Goal: Task Accomplishment & Management: Use online tool/utility

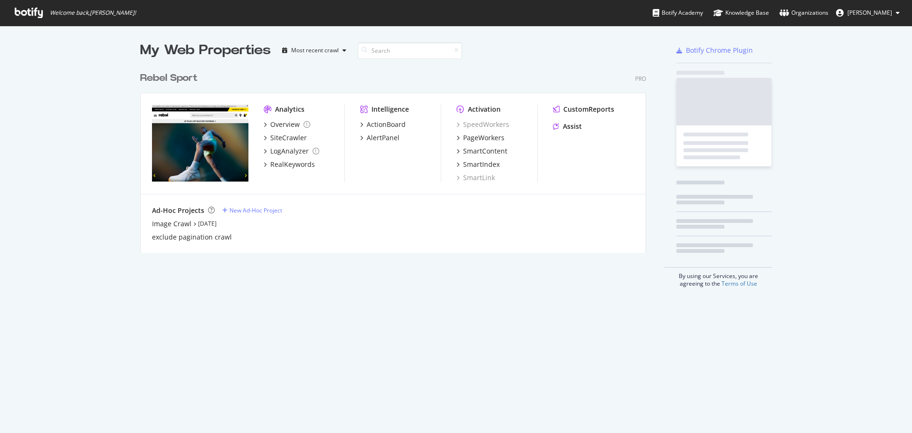
scroll to position [425, 897]
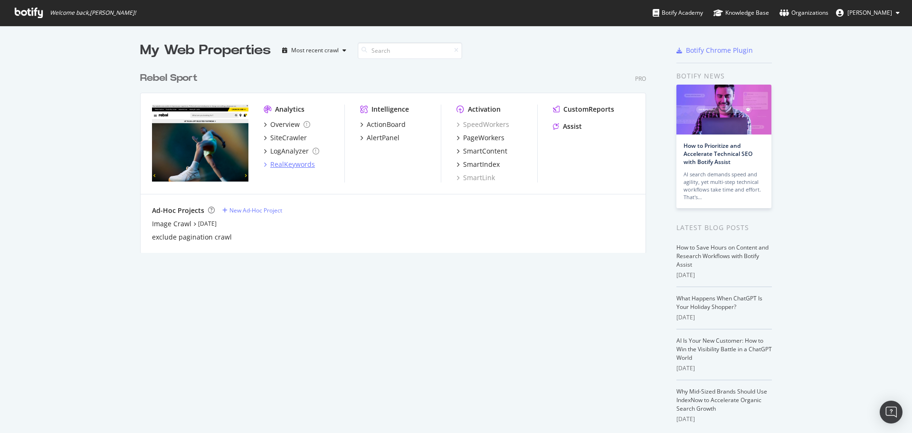
click at [280, 168] on div "RealKeywords" at bounding box center [292, 164] width 45 height 9
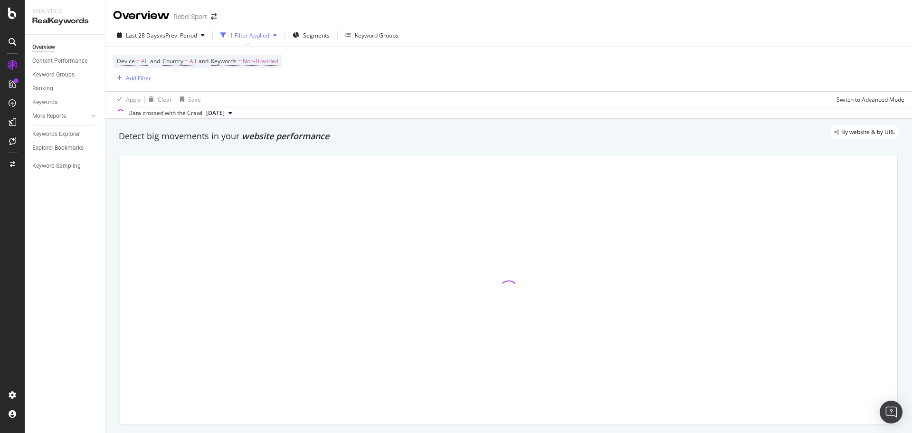
click at [260, 34] on div "1 Filter Applied" at bounding box center [249, 35] width 39 height 8
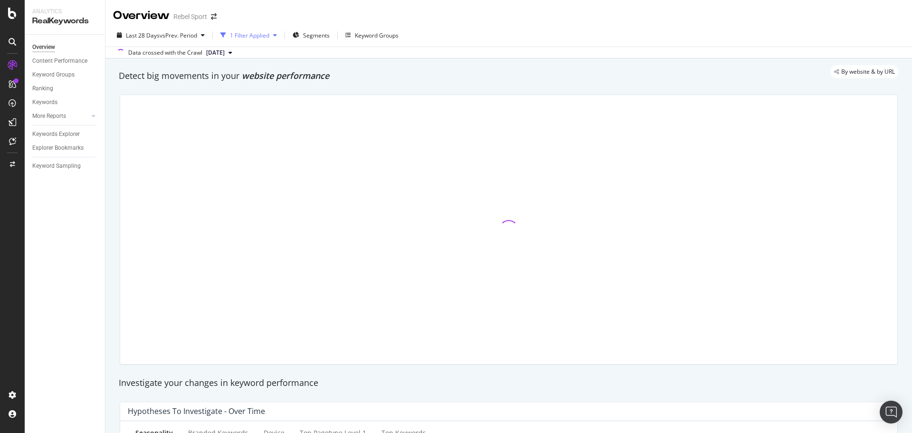
click at [260, 34] on div "1 Filter Applied" at bounding box center [249, 35] width 39 height 8
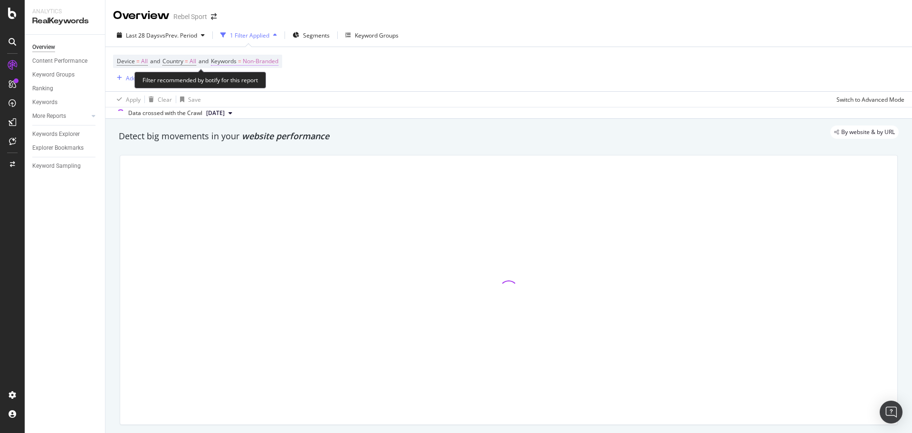
click at [247, 59] on span "Keywords = Non-Branded" at bounding box center [244, 61] width 67 height 9
click at [268, 85] on icon "button" at bounding box center [270, 84] width 4 height 6
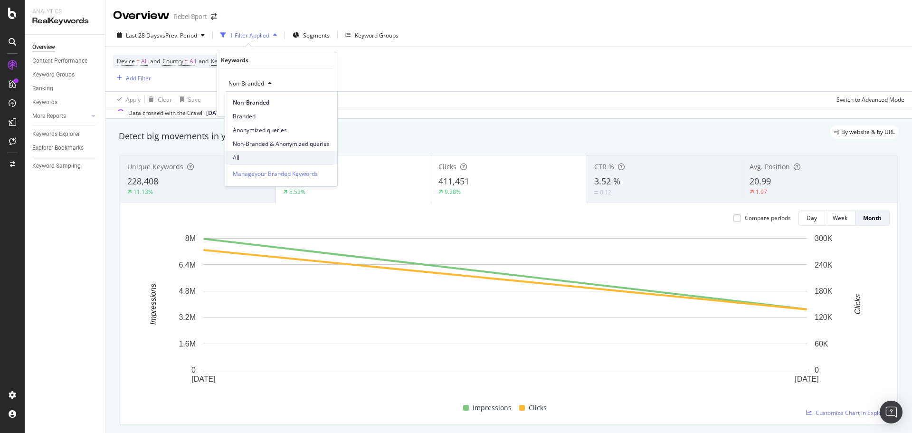
click at [249, 155] on span "All" at bounding box center [281, 157] width 97 height 9
click at [322, 104] on div "Apply" at bounding box center [321, 104] width 15 height 8
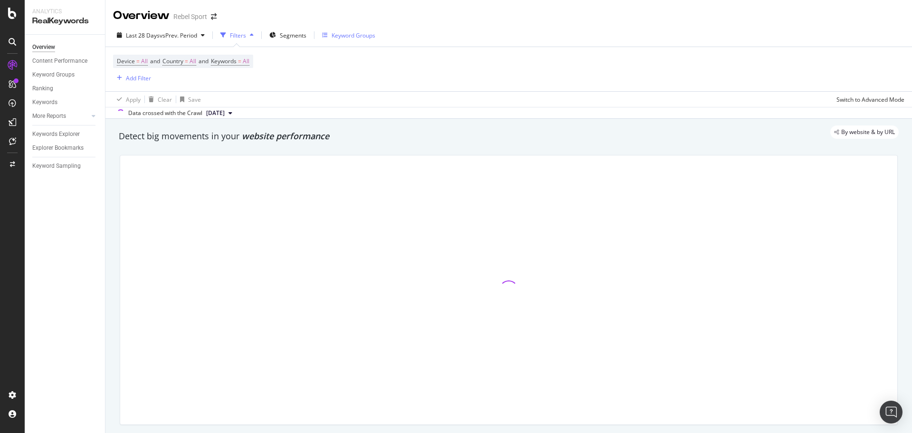
click at [372, 32] on div "Keyword Groups" at bounding box center [353, 35] width 44 height 8
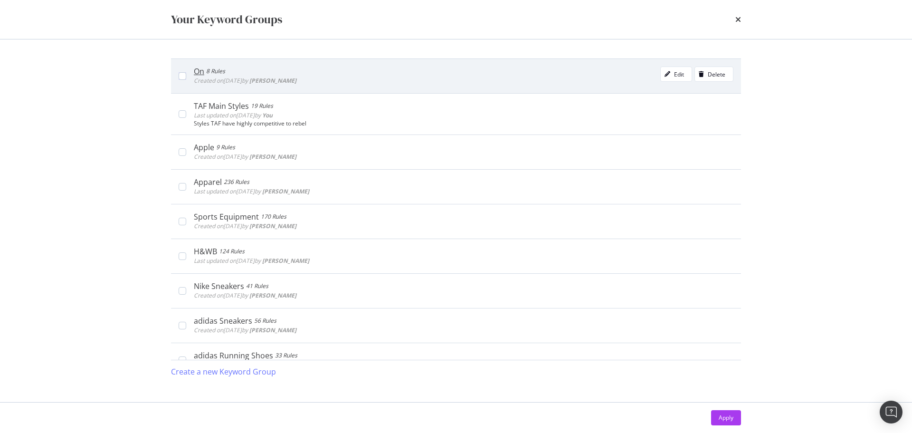
click at [201, 72] on div "On" at bounding box center [199, 70] width 10 height 9
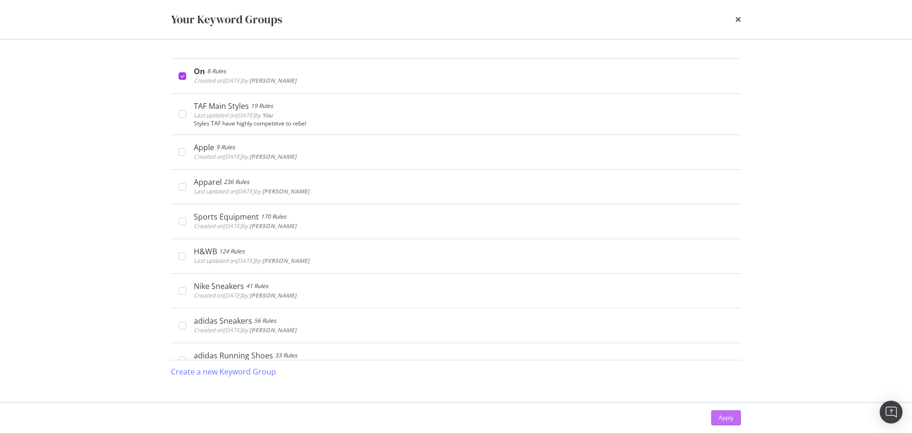
click at [725, 415] on div "Apply" at bounding box center [725, 417] width 15 height 8
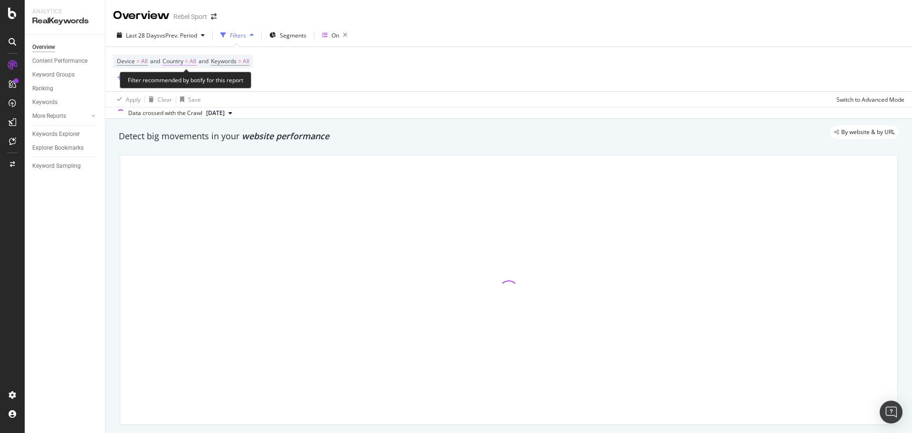
click at [182, 60] on span "Country" at bounding box center [172, 61] width 21 height 8
click at [184, 85] on icon at bounding box center [183, 84] width 7 height 6
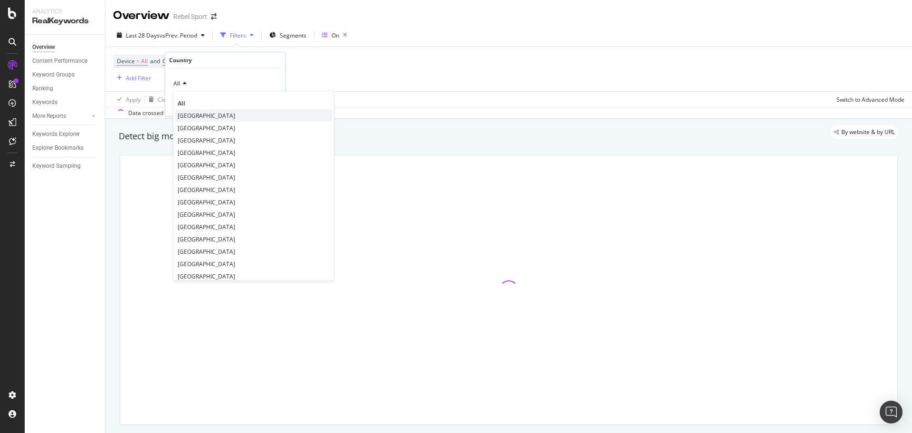
click at [189, 115] on span "[GEOGRAPHIC_DATA]" at bounding box center [206, 116] width 57 height 8
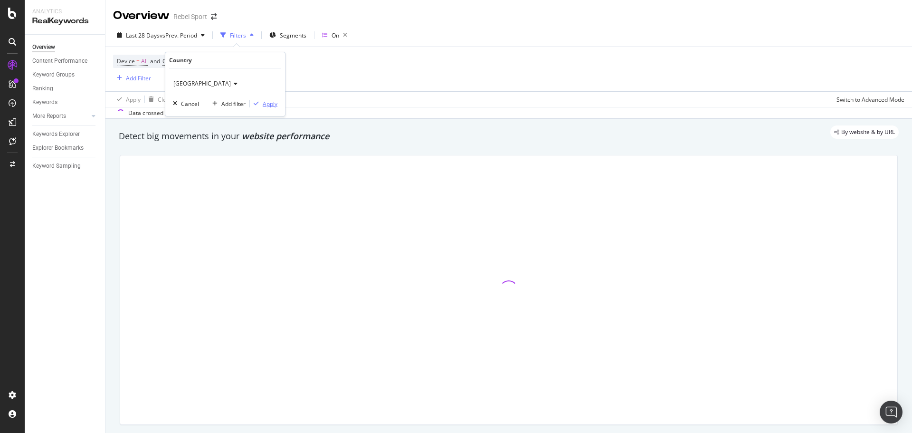
click at [268, 104] on div "Apply" at bounding box center [270, 104] width 15 height 8
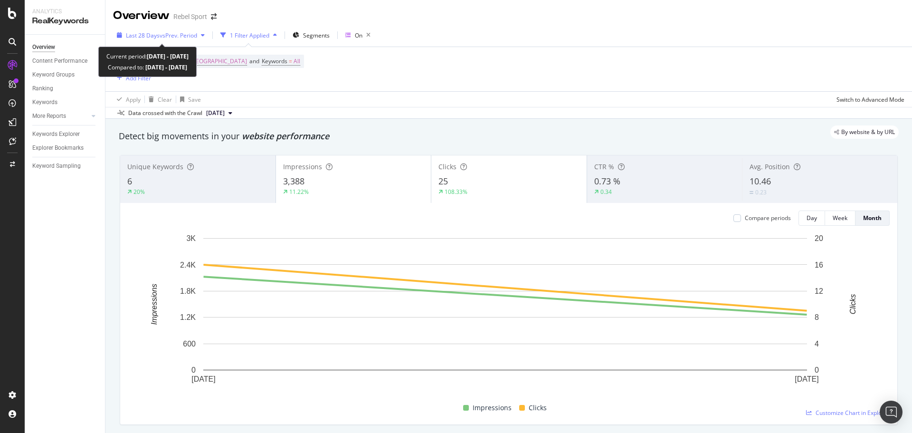
click at [149, 35] on span "Last 28 Days" at bounding box center [143, 35] width 34 height 8
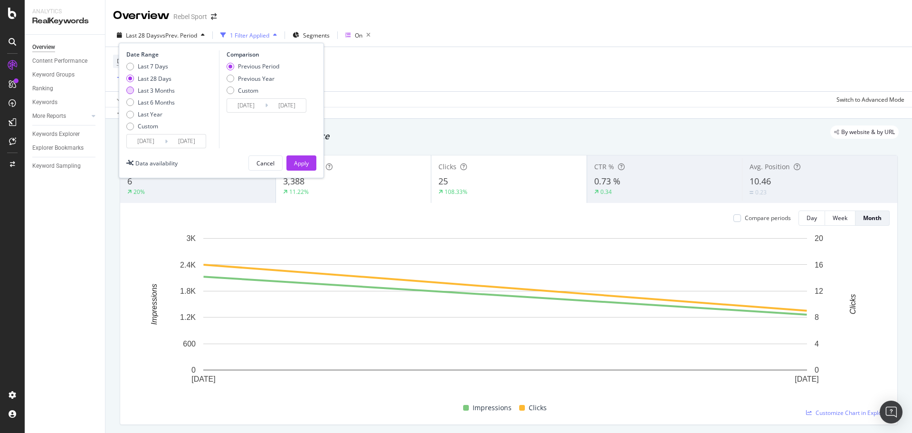
click at [149, 92] on div "Last 3 Months" at bounding box center [156, 90] width 37 height 8
type input "[DATE]"
click at [302, 164] on div "Apply" at bounding box center [301, 163] width 15 height 8
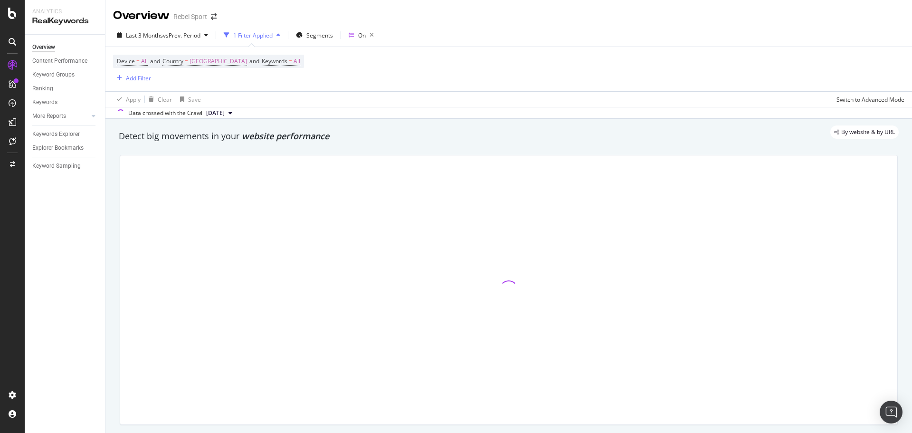
click at [269, 38] on div "1 Filter Applied" at bounding box center [252, 35] width 39 height 8
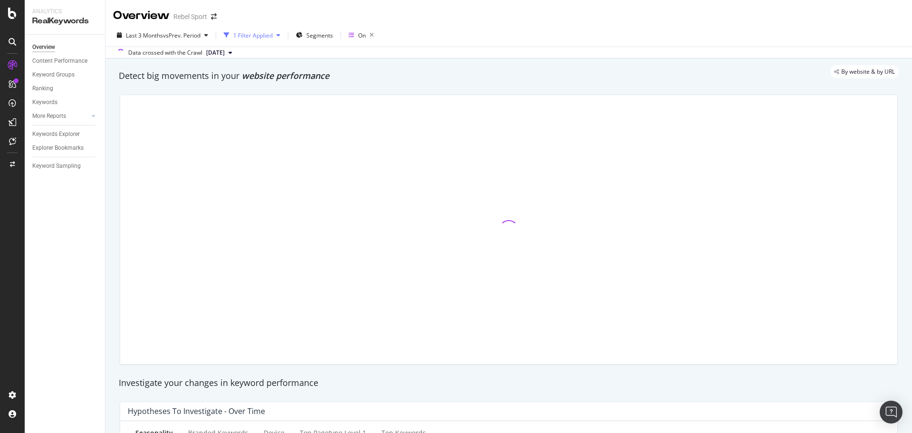
click at [282, 30] on div "1 Filter Applied" at bounding box center [252, 35] width 64 height 14
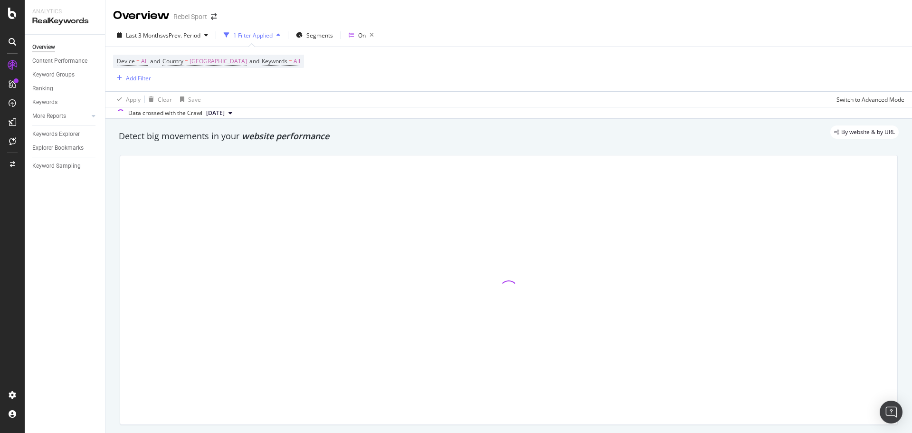
click at [649, 31] on div "Last 3 Months vs Prev. Period 1 Filter Applied Segments On" at bounding box center [508, 37] width 806 height 19
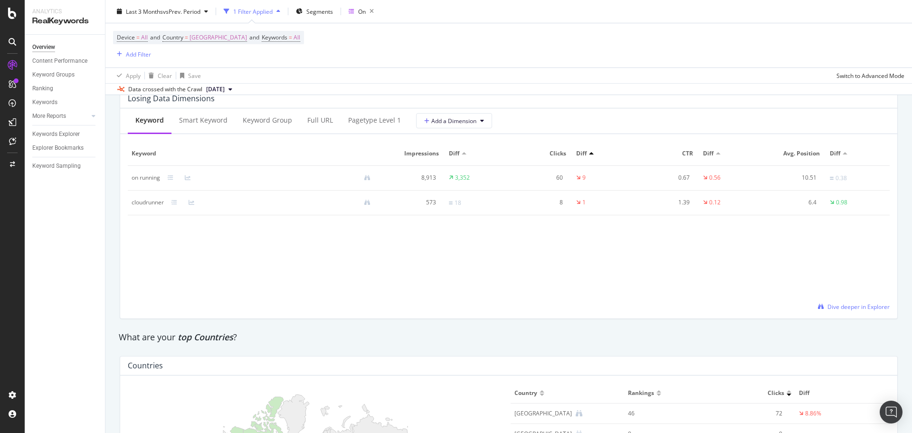
scroll to position [1139, 0]
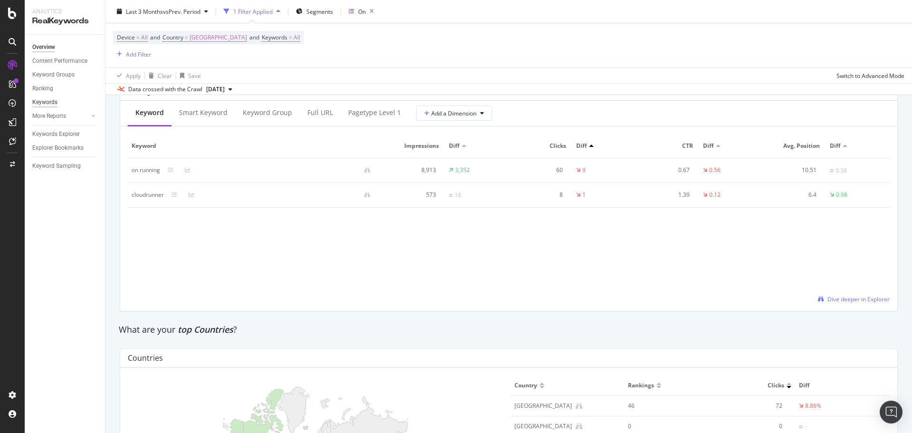
click at [53, 102] on div "Keywords" at bounding box center [44, 102] width 25 height 10
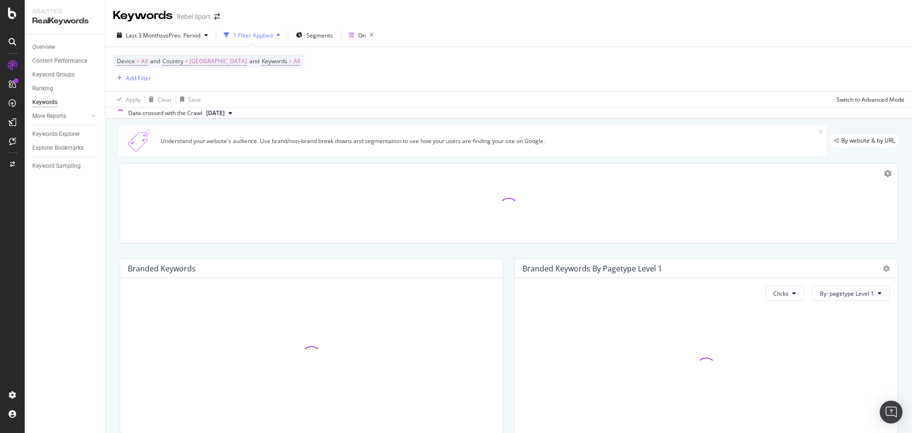
click at [71, 68] on div "Keyword Groups" at bounding box center [68, 75] width 73 height 14
click at [69, 75] on div "Keyword Groups" at bounding box center [53, 75] width 42 height 10
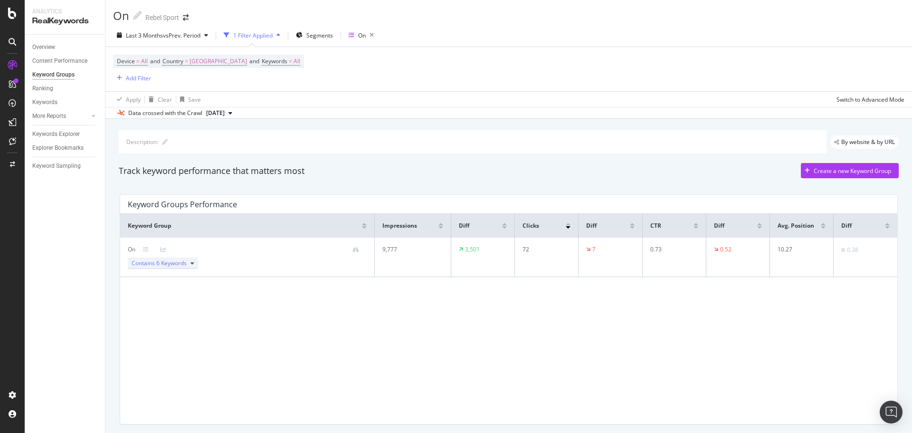
click at [192, 263] on icon at bounding box center [192, 263] width 4 height 6
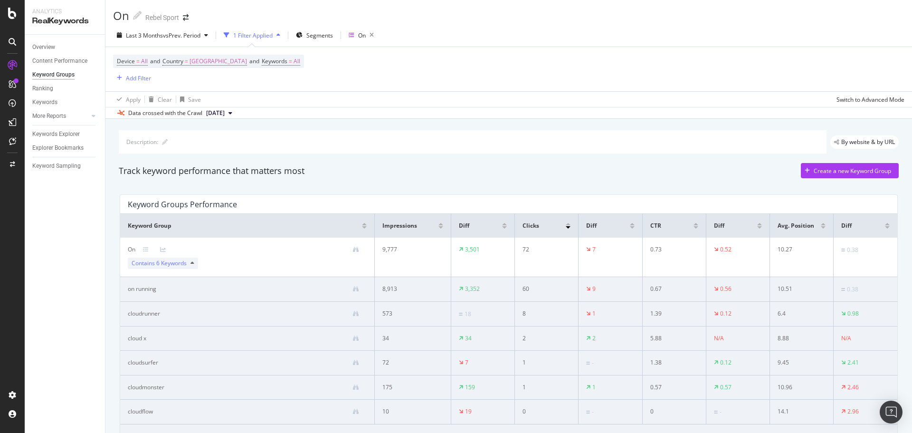
scroll to position [47, 0]
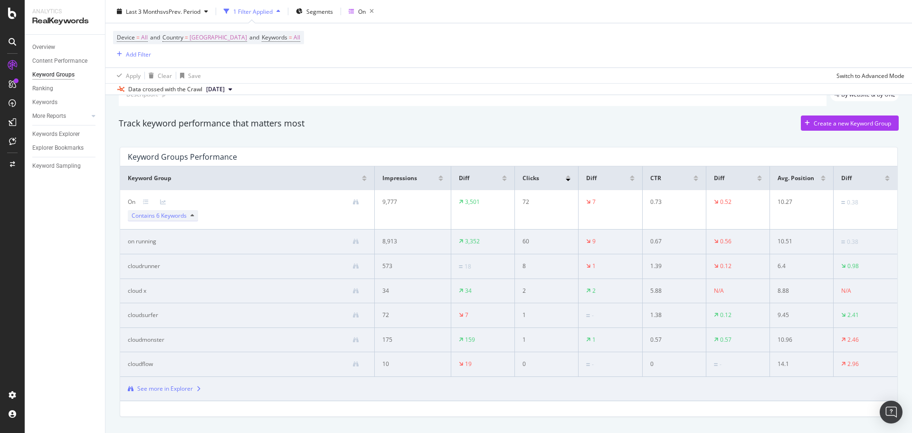
click at [171, 215] on span "6 Keywords" at bounding box center [171, 215] width 30 height 8
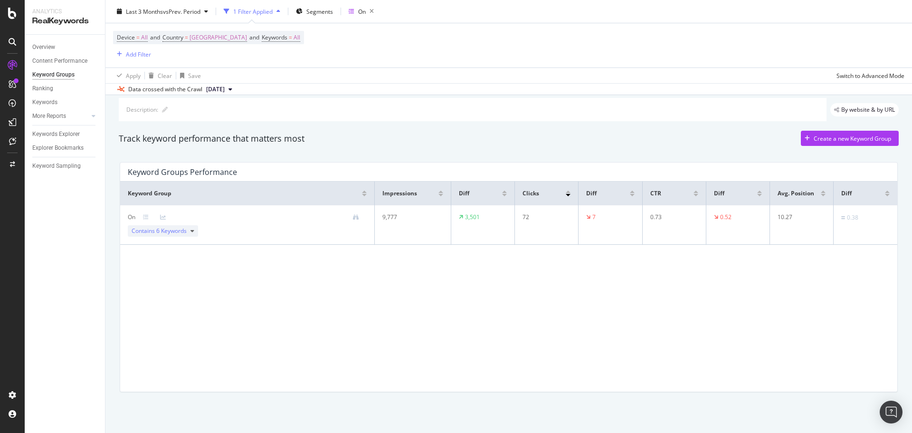
scroll to position [32, 0]
click at [195, 230] on div "Contains 6 Keywords" at bounding box center [163, 230] width 70 height 11
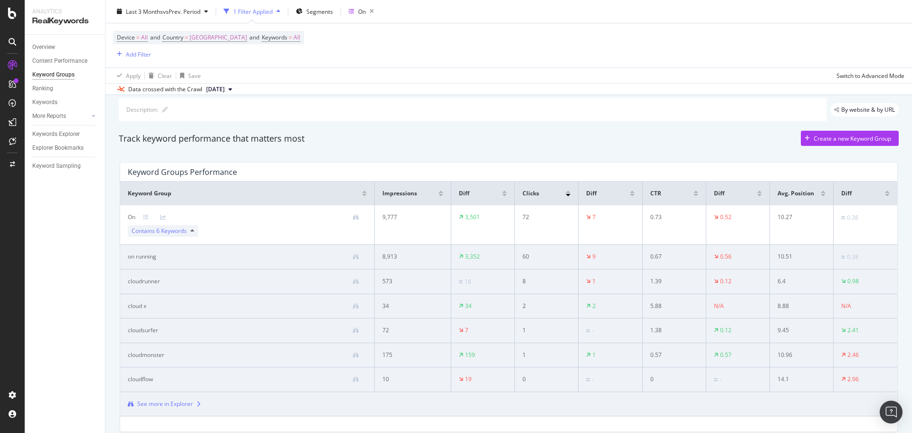
scroll to position [72, 0]
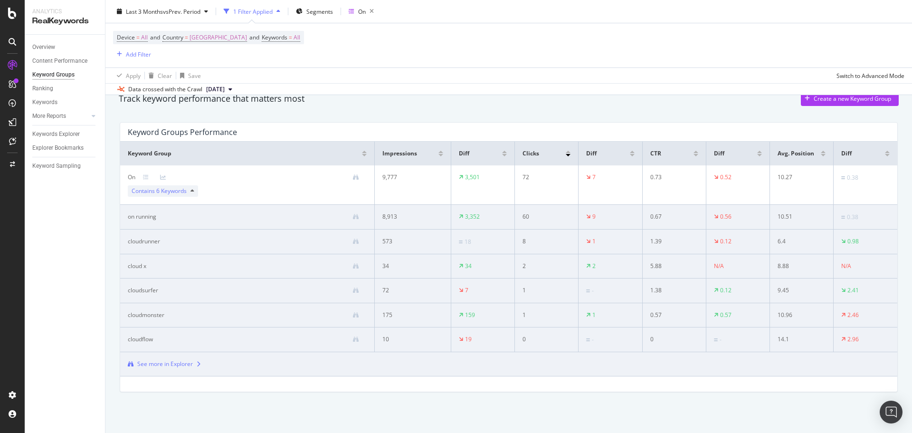
click at [181, 366] on div "See more in Explorer" at bounding box center [165, 363] width 56 height 9
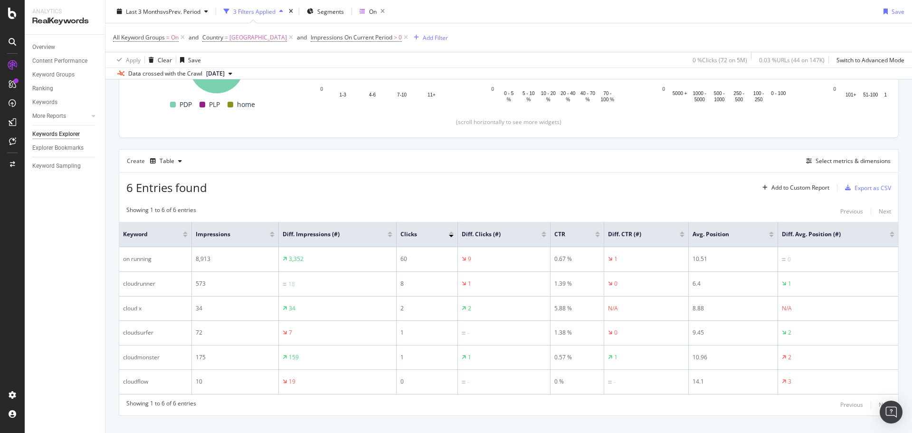
scroll to position [201, 0]
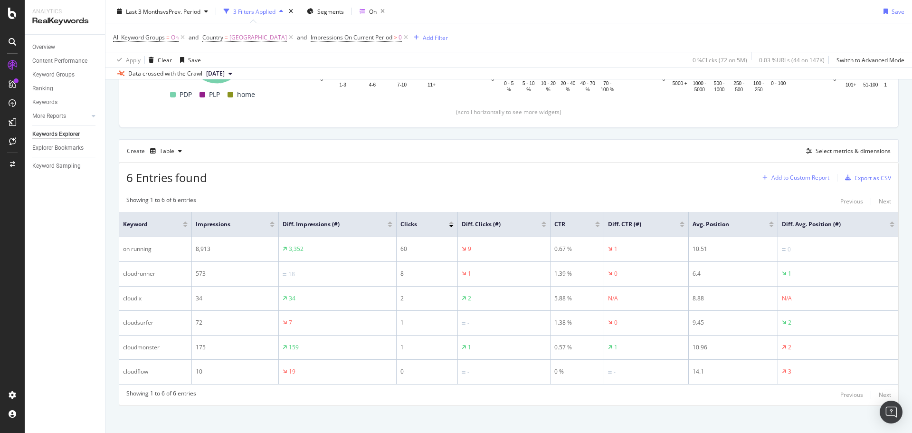
click at [771, 179] on div "Add to Custom Report" at bounding box center [800, 178] width 58 height 6
click at [725, 181] on div "6 Entries found Add to Custom Report Export as CSV" at bounding box center [508, 173] width 779 height 23
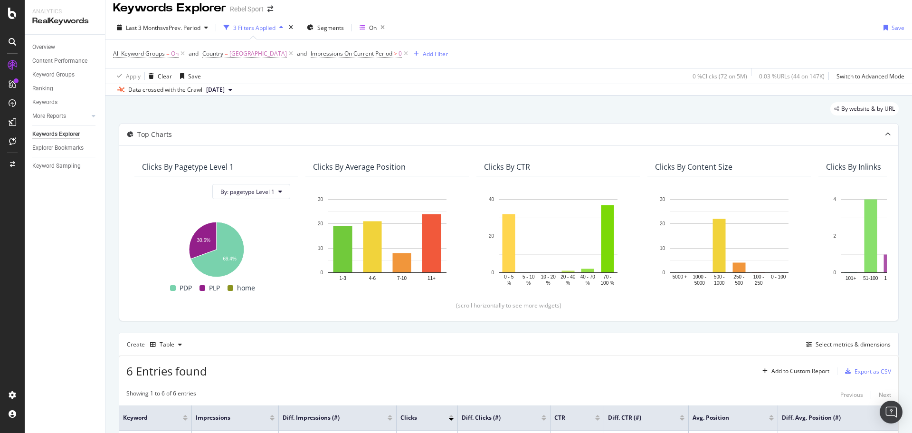
scroll to position [0, 0]
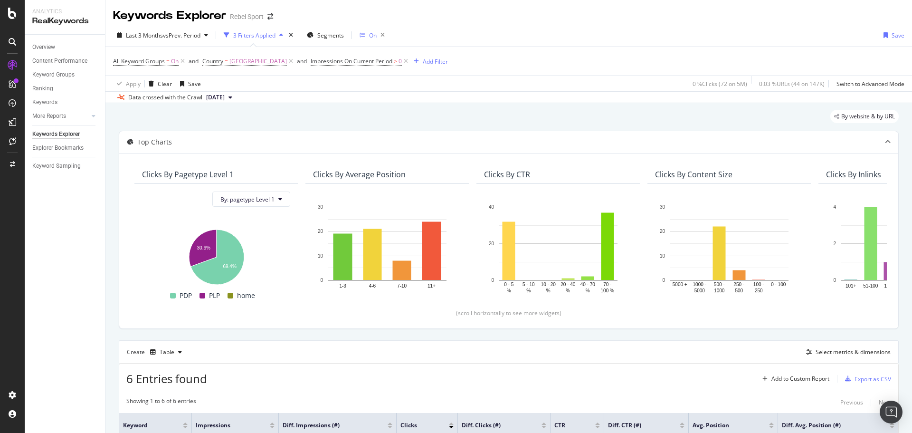
click at [375, 35] on div "On" at bounding box center [373, 35] width 8 height 8
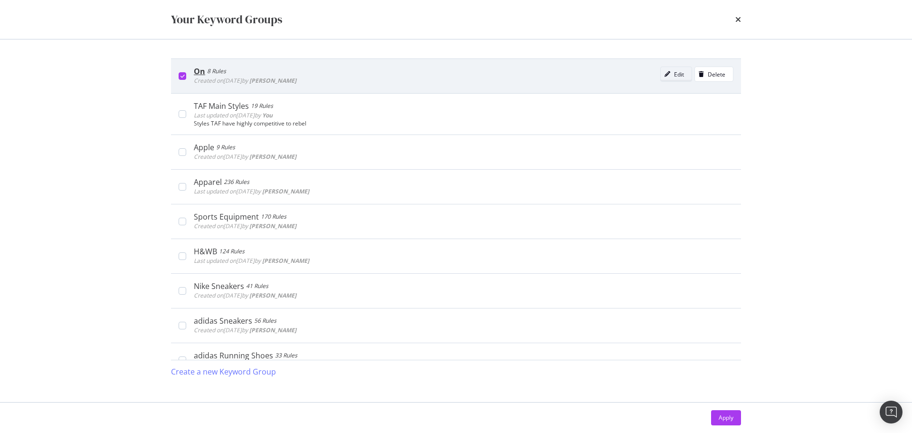
click at [667, 69] on div "Edit" at bounding box center [671, 73] width 23 height 13
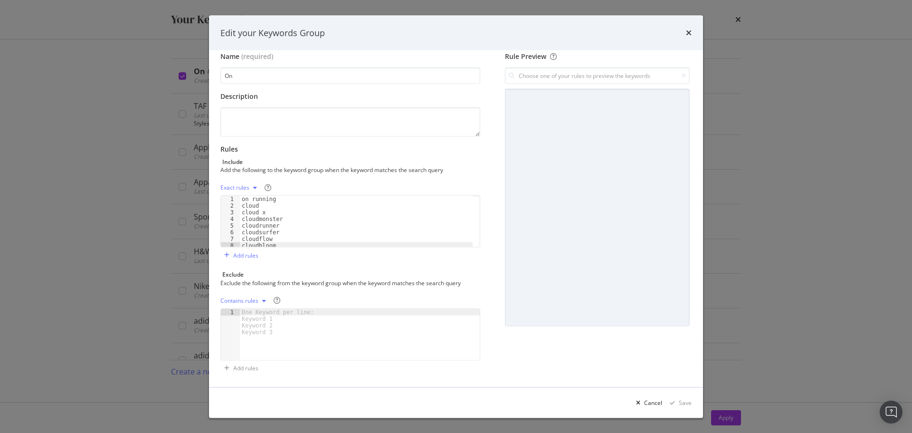
click at [254, 188] on icon "modal" at bounding box center [255, 188] width 4 height 6
click at [254, 206] on div "Contains rules" at bounding box center [251, 203] width 38 height 8
click at [681, 404] on div "Save" at bounding box center [684, 402] width 13 height 8
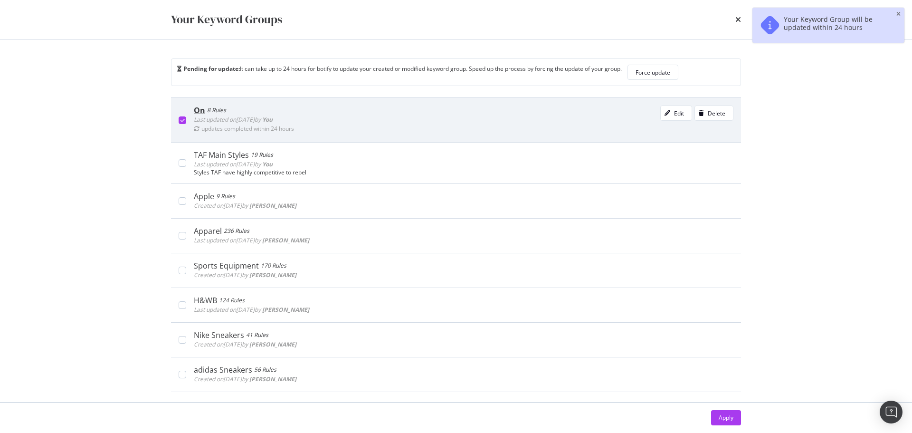
click at [216, 107] on div "8 Rules" at bounding box center [216, 109] width 19 height 9
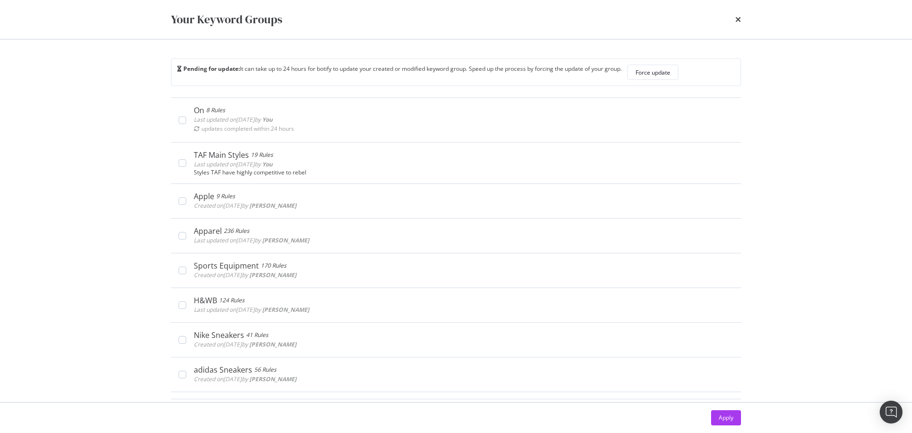
click at [31, 164] on div "Your Keyword Groups Pending for update: It can take up to 24 hours for botify t…" at bounding box center [456, 216] width 912 height 433
click at [729, 417] on div "Apply" at bounding box center [725, 417] width 15 height 8
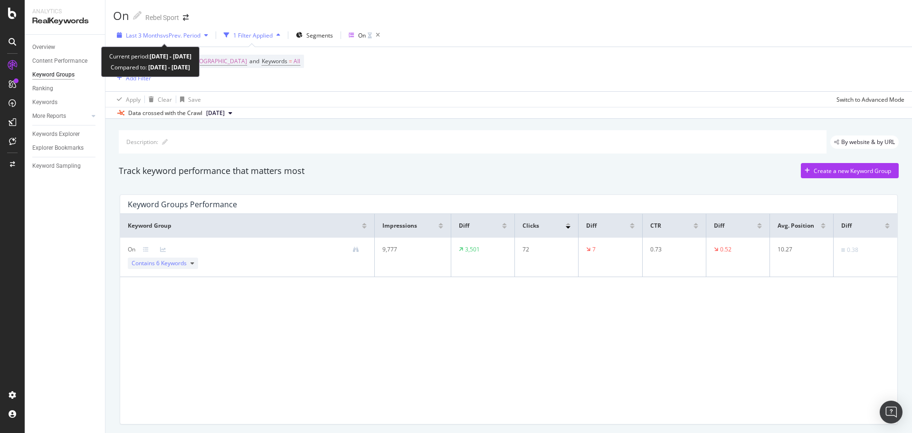
click at [152, 35] on span "Last 3 Months" at bounding box center [144, 35] width 37 height 8
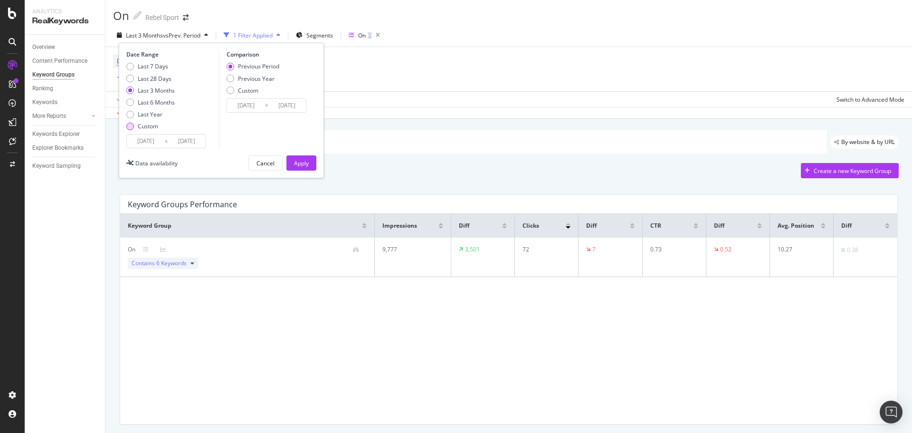
click at [136, 128] on div "Custom" at bounding box center [150, 126] width 48 height 8
type input "[DATE]"
click at [150, 144] on input "[DATE]" at bounding box center [146, 140] width 38 height 13
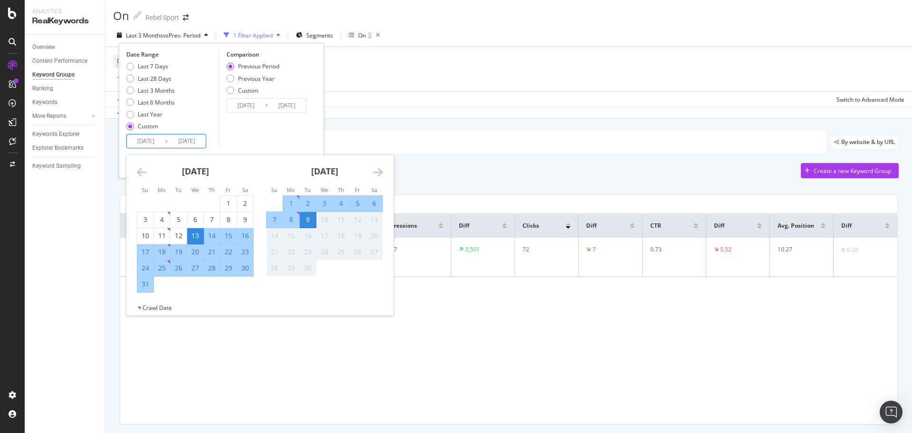
click at [145, 171] on icon "Move backward to switch to the previous month." at bounding box center [142, 171] width 10 height 11
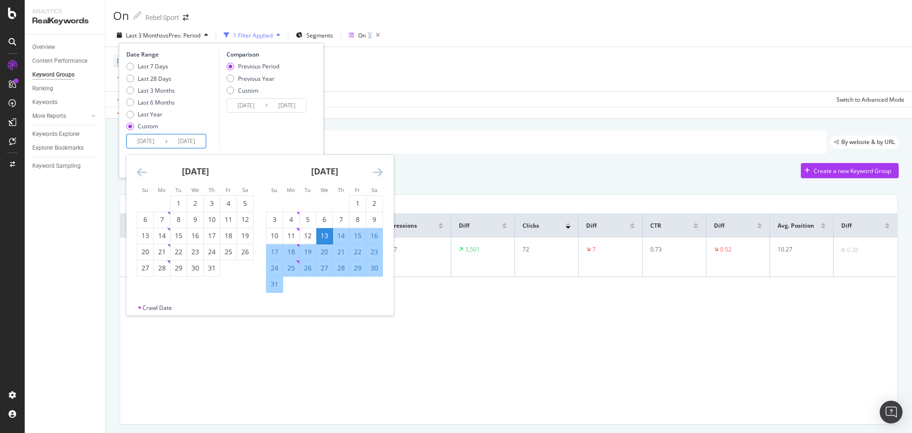
click at [145, 171] on icon "Move backward to switch to the previous month." at bounding box center [142, 171] width 10 height 11
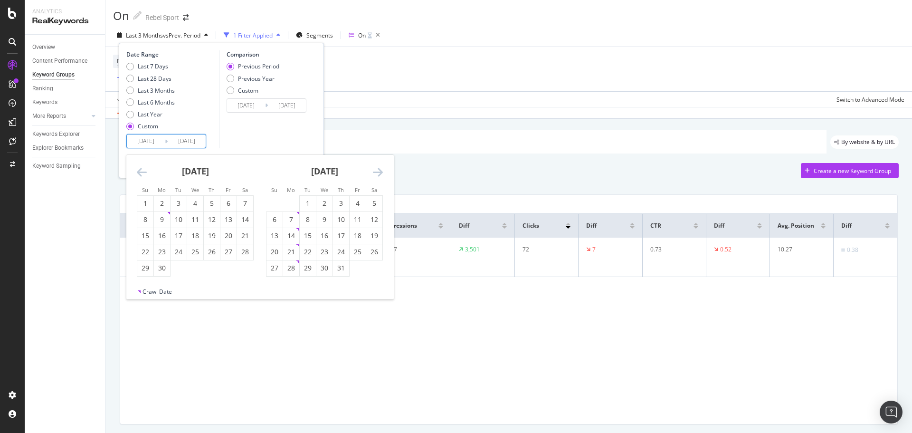
click at [145, 171] on icon "Move backward to switch to the previous month." at bounding box center [142, 171] width 10 height 11
click at [243, 200] on div "1" at bounding box center [245, 202] width 16 height 9
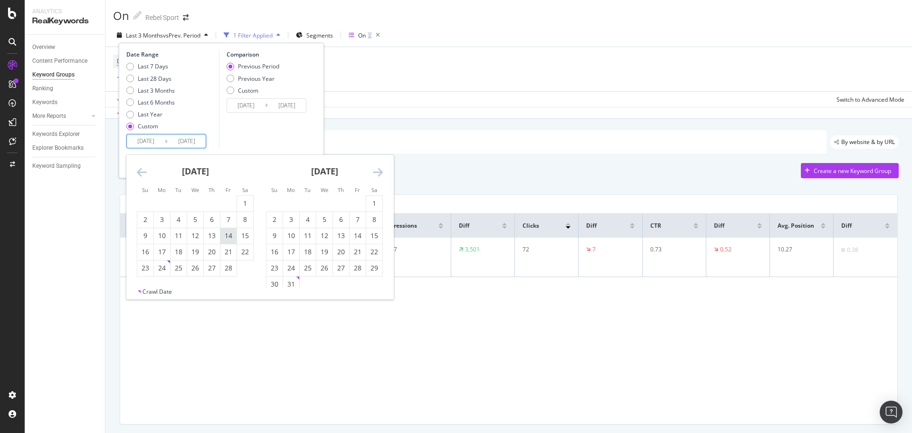
type input "[DATE]"
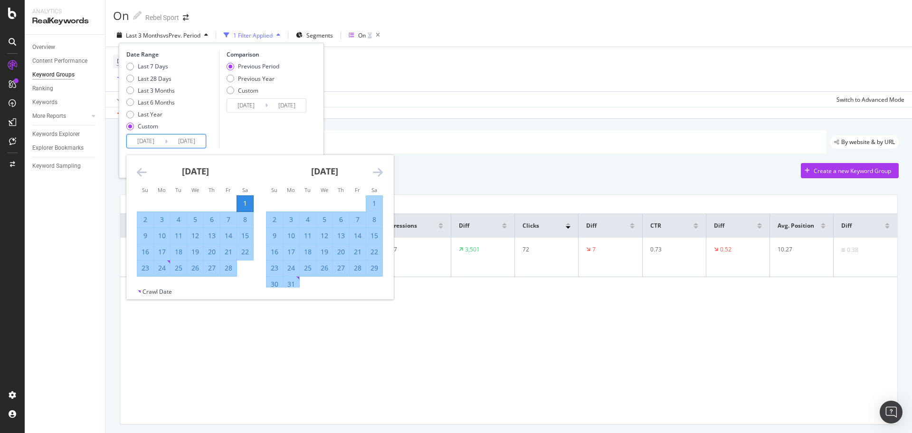
click at [226, 272] on div "28" at bounding box center [228, 267] width 16 height 9
type input "[DATE]"
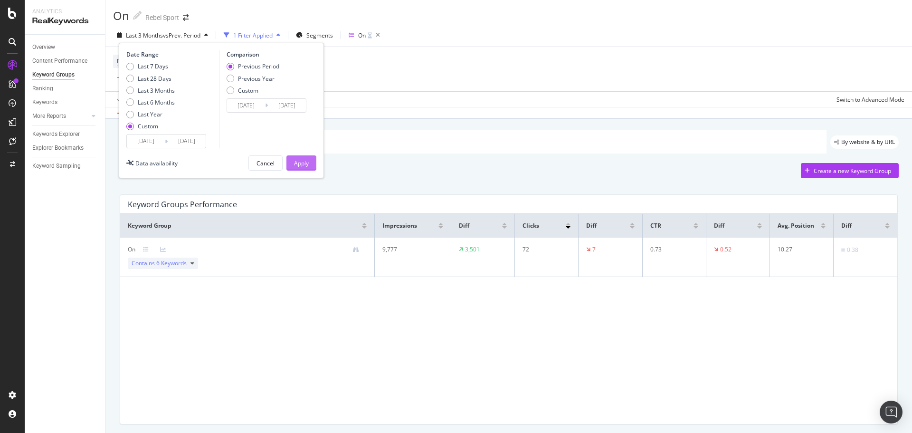
click at [299, 165] on div "Apply" at bounding box center [301, 163] width 15 height 8
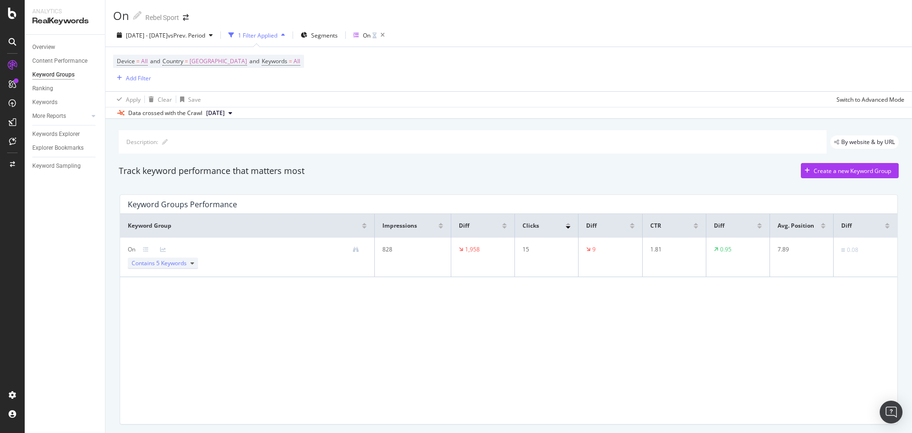
click at [189, 263] on div "Contains 5 Keywords" at bounding box center [163, 262] width 70 height 11
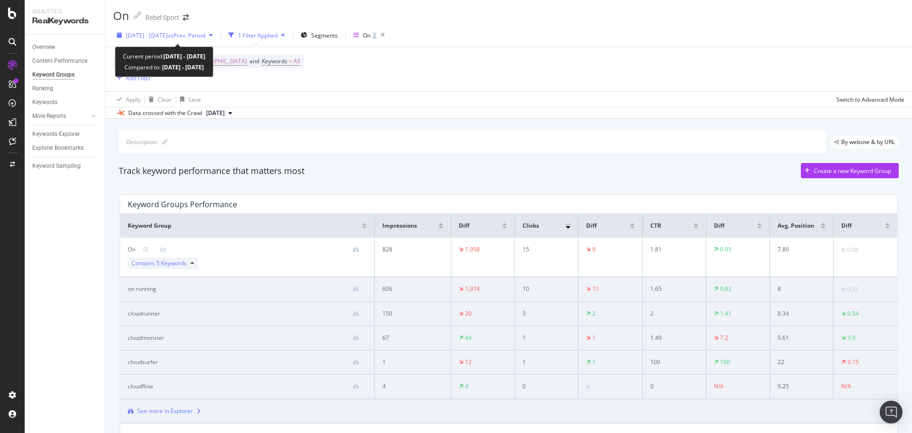
click at [168, 39] on span "[DATE] - [DATE]" at bounding box center [147, 35] width 42 height 8
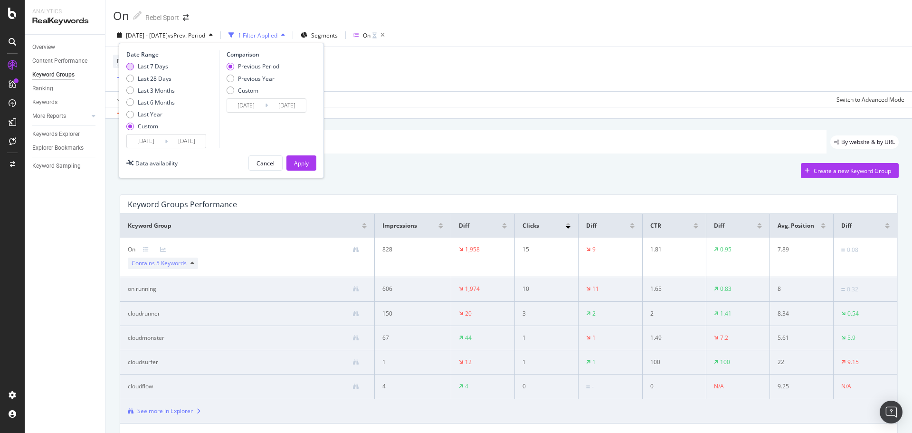
click at [161, 67] on div "Last 7 Days" at bounding box center [153, 66] width 30 height 8
type input "[DATE]"
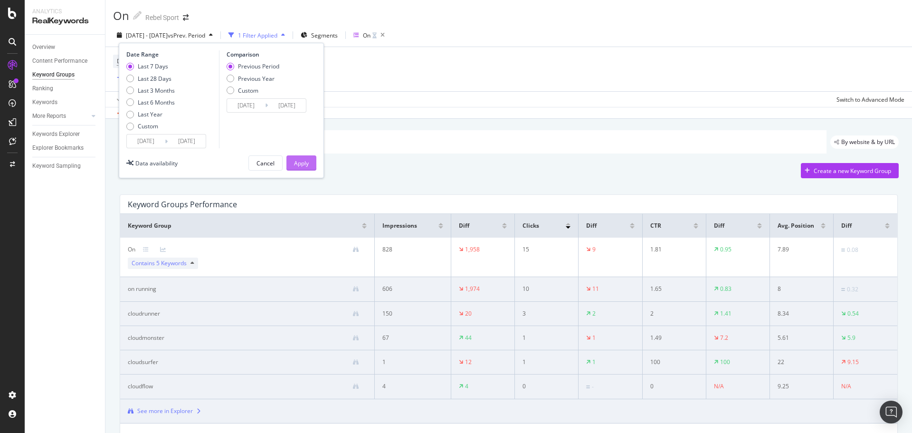
click at [307, 164] on div "Apply" at bounding box center [301, 163] width 15 height 8
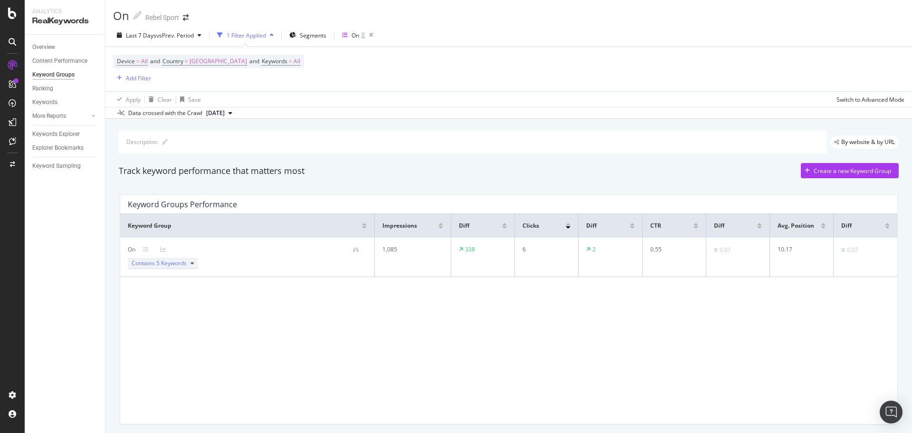
click at [191, 262] on icon at bounding box center [192, 263] width 4 height 6
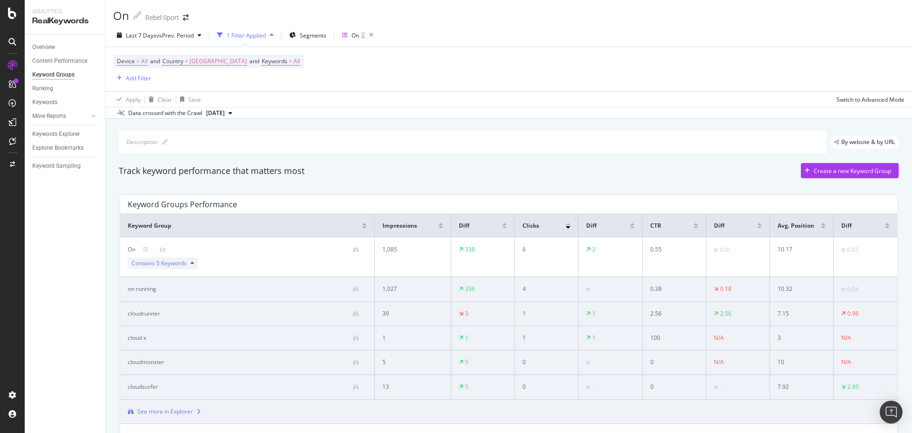
scroll to position [47, 0]
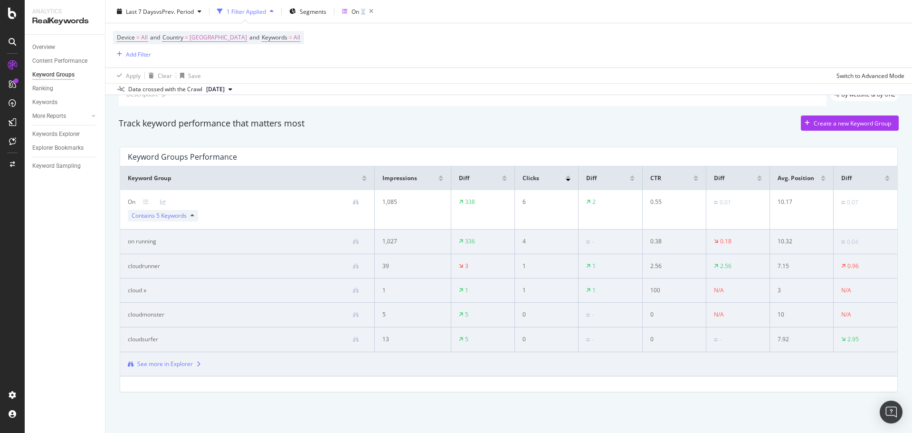
click at [177, 367] on div "See more in Explorer" at bounding box center [165, 363] width 56 height 9
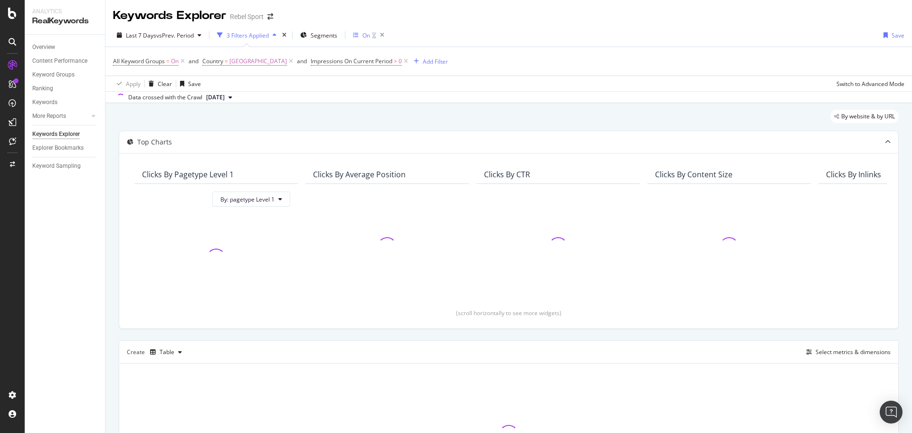
click at [367, 35] on div "On" at bounding box center [366, 35] width 8 height 8
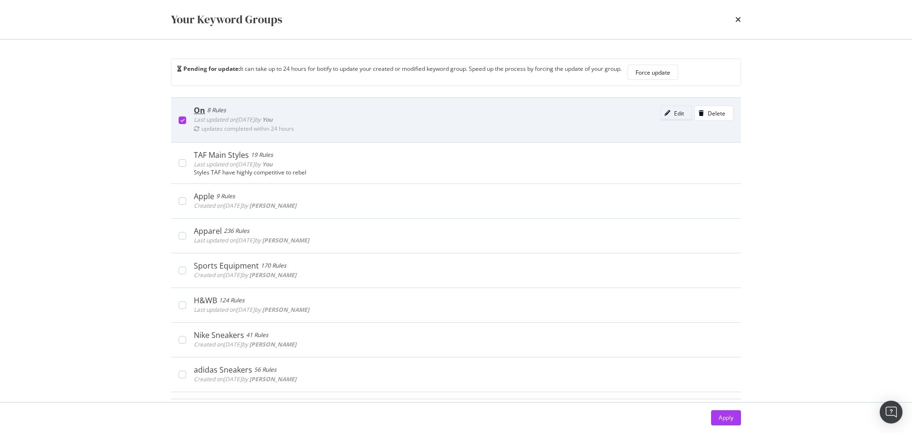
click at [660, 115] on div "modal" at bounding box center [666, 113] width 13 height 6
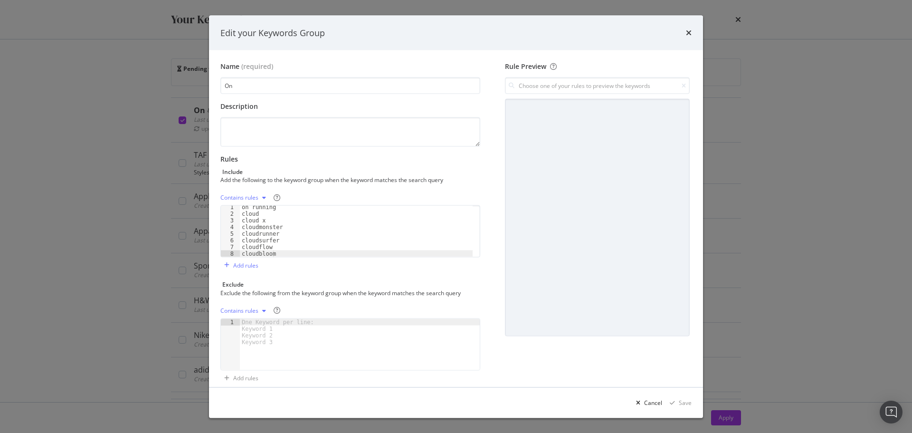
scroll to position [10, 0]
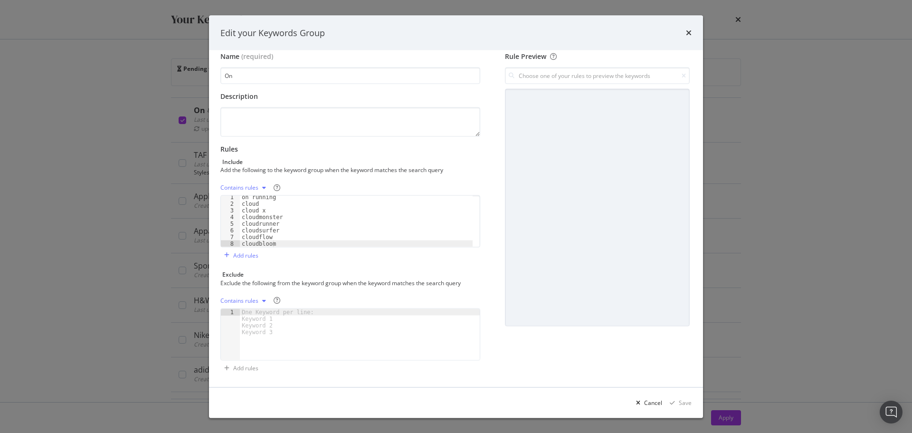
click at [264, 187] on icon "modal" at bounding box center [264, 188] width 4 height 6
click at [261, 204] on div "Contains rules" at bounding box center [252, 203] width 41 height 8
click at [469, 179] on div "Rules Include Add the following to the keyword group when the keyword matches t…" at bounding box center [350, 203] width 260 height 118
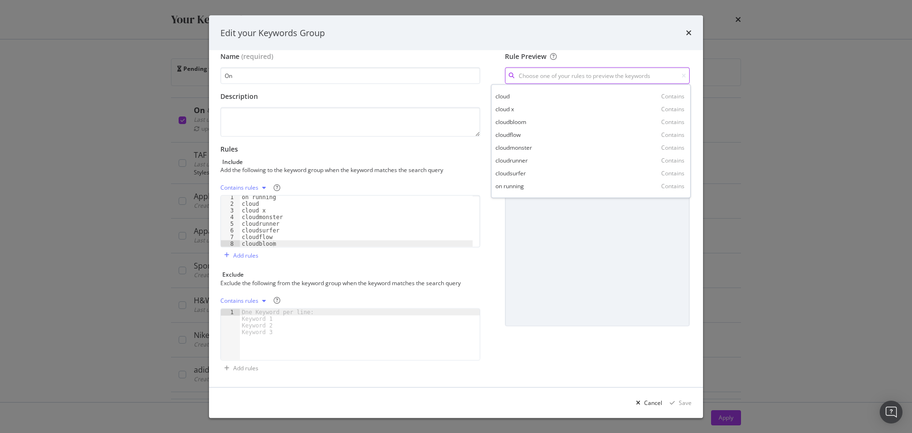
click at [590, 75] on input "modal" at bounding box center [597, 75] width 185 height 17
click at [519, 110] on div "cloud x Contains" at bounding box center [591, 108] width 196 height 13
type input "cloud x"
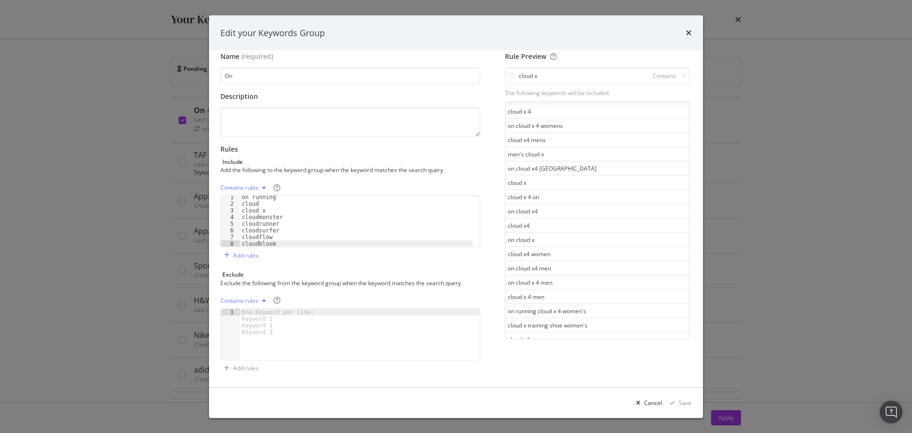
scroll to position [48, 0]
click at [653, 404] on div "Cancel" at bounding box center [653, 402] width 18 height 8
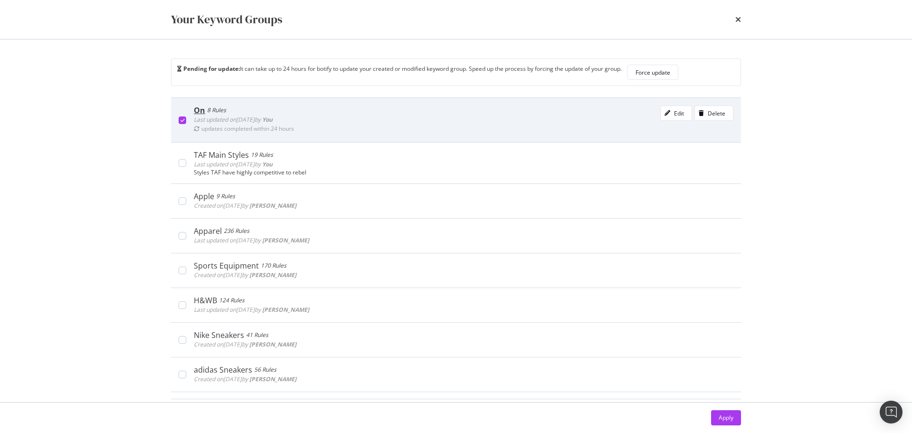
click at [185, 119] on div "modal" at bounding box center [183, 120] width 8 height 8
